Goal: Find specific page/section: Find specific page/section

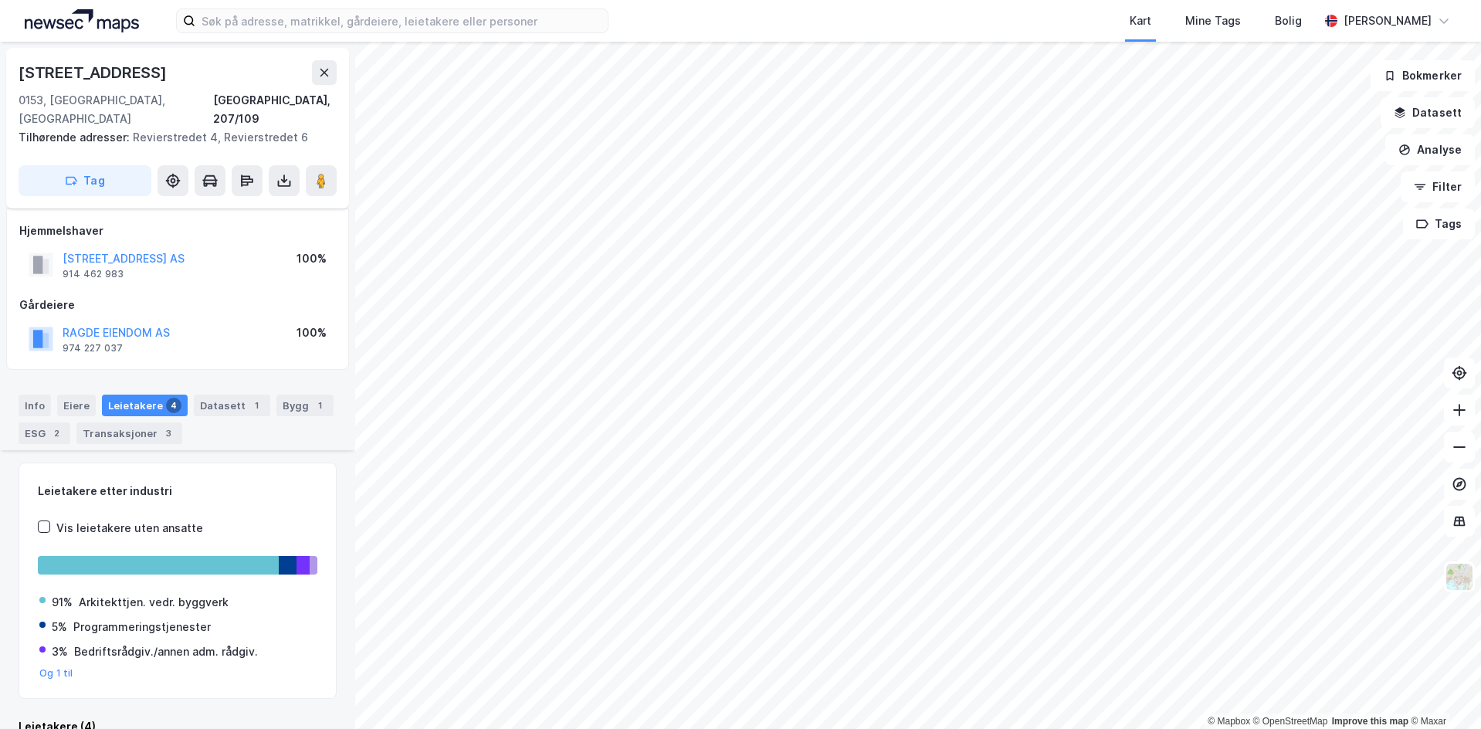
scroll to position [364, 0]
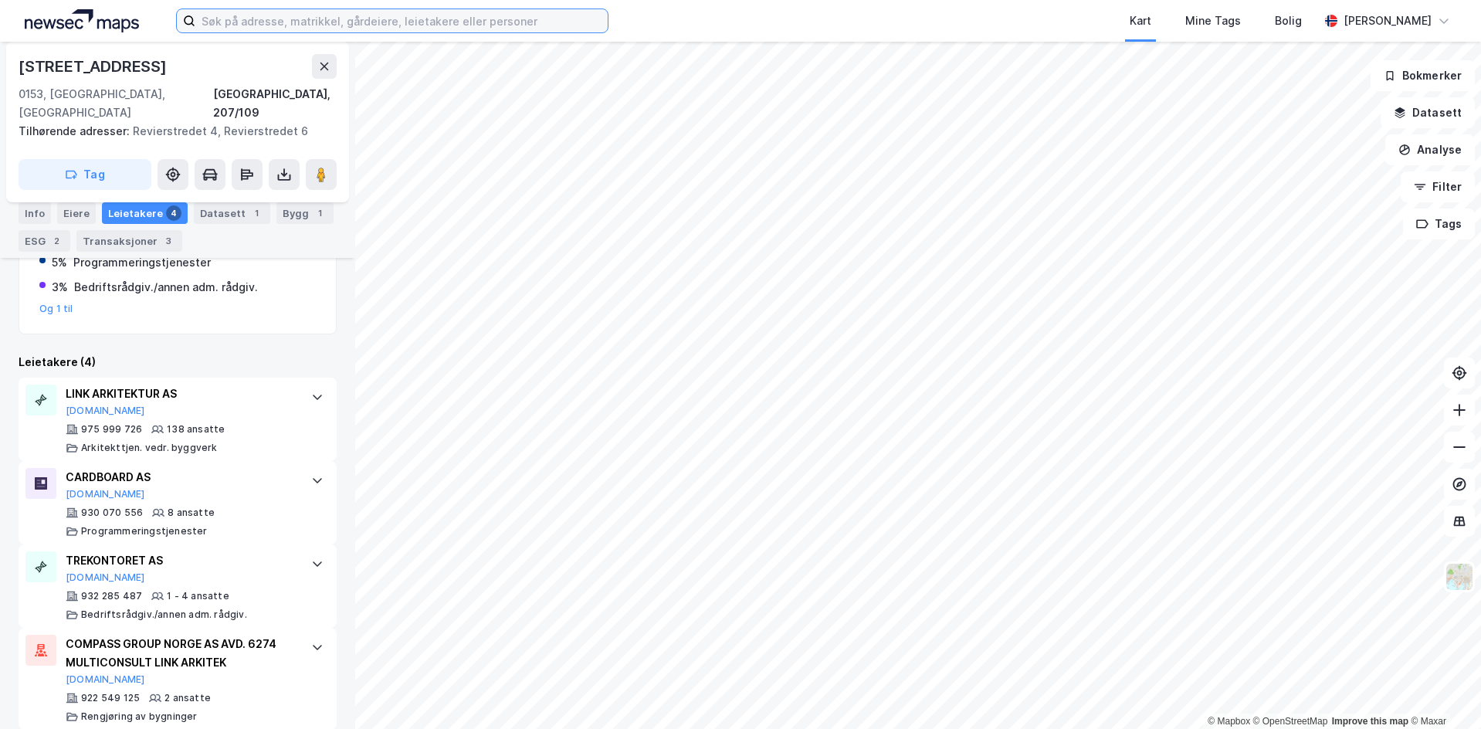
click at [275, 22] on input at bounding box center [401, 20] width 412 height 23
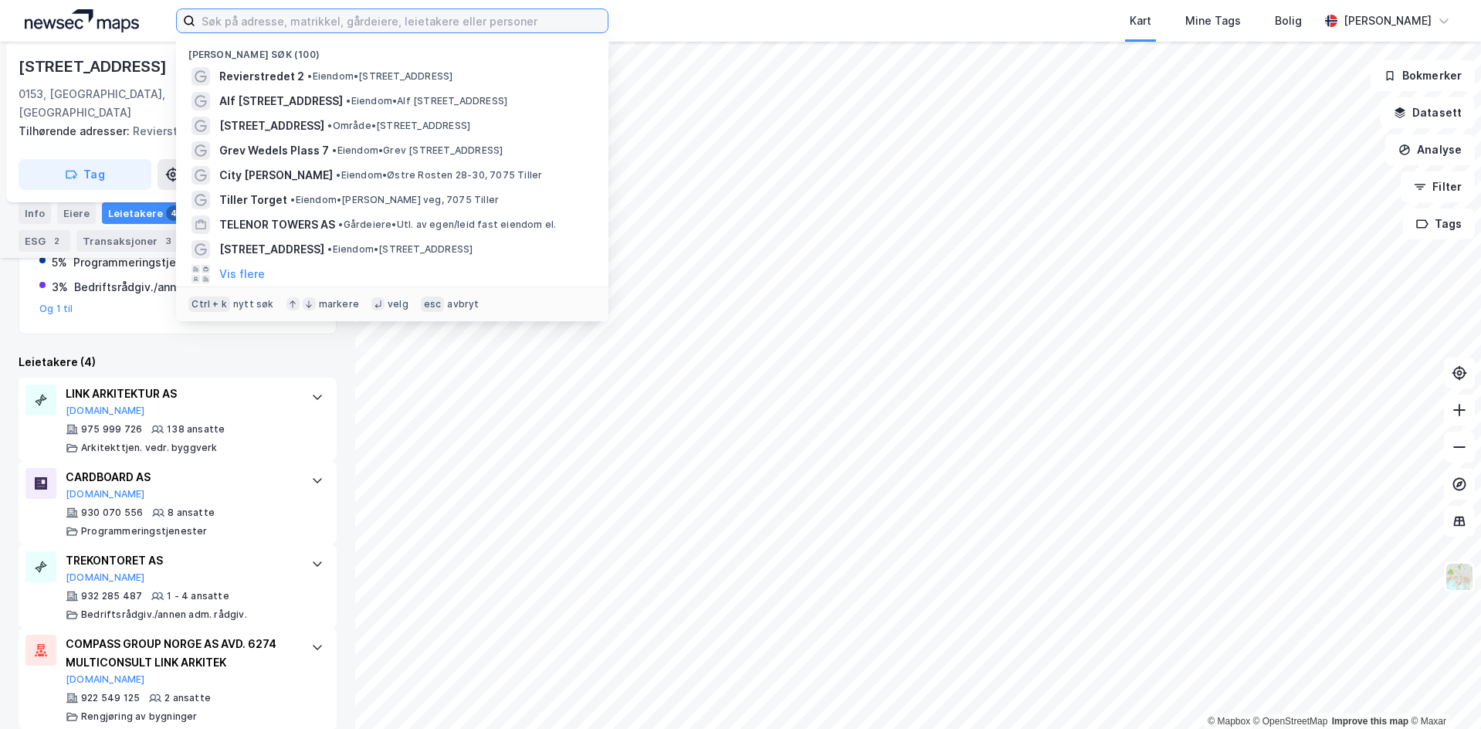
paste input "[STREET_ADDRESS]"
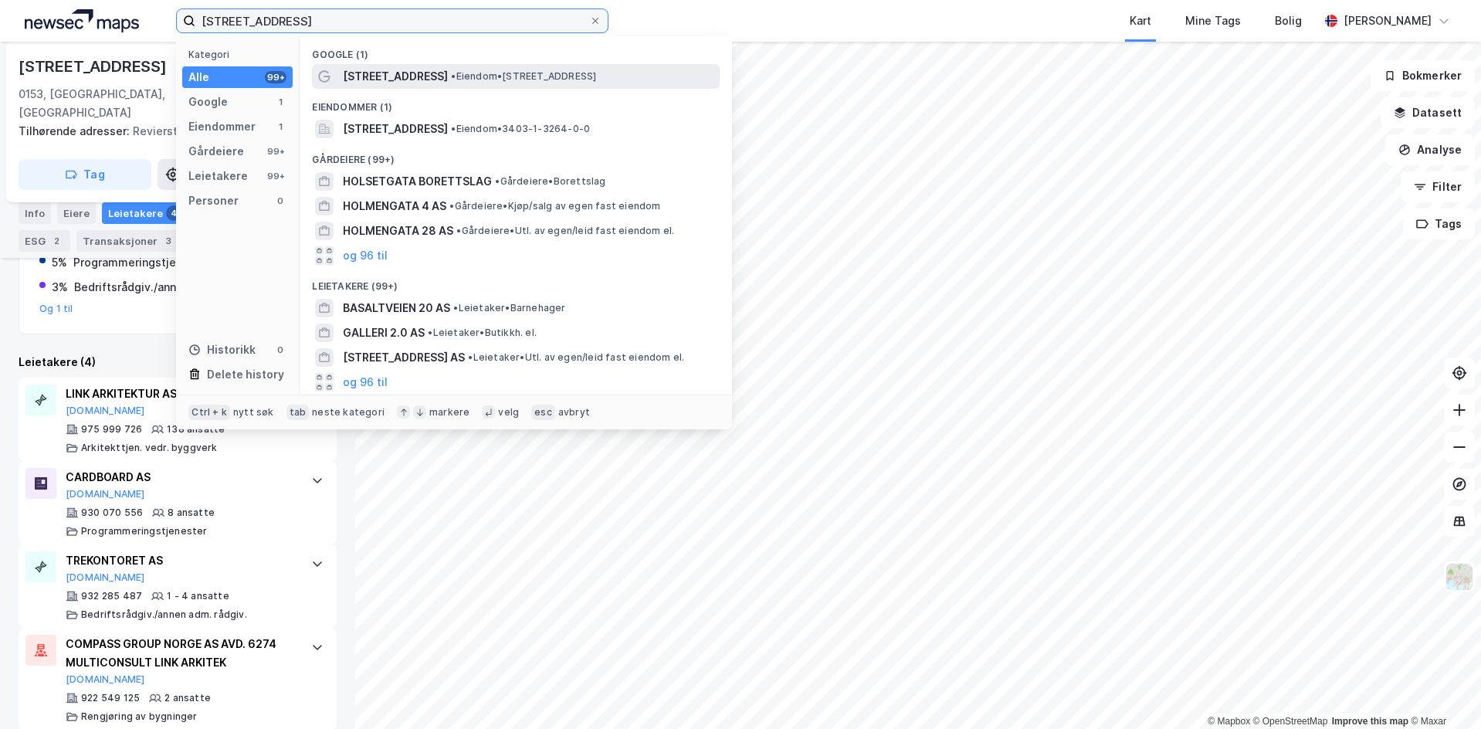
type input "[STREET_ADDRESS]"
click at [401, 67] on span "[STREET_ADDRESS]" at bounding box center [395, 76] width 105 height 19
